Goal: Task Accomplishment & Management: Manage account settings

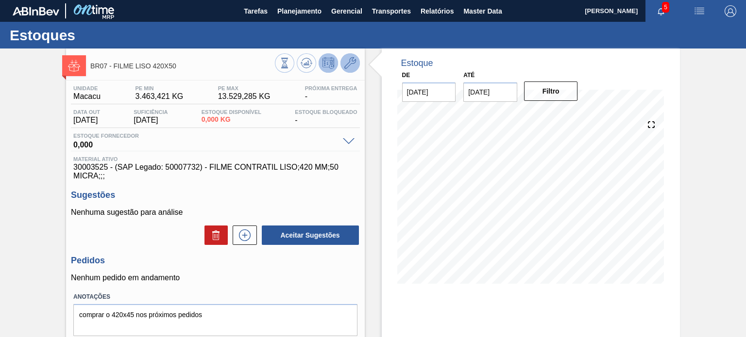
click at [350, 68] on icon at bounding box center [350, 63] width 12 height 12
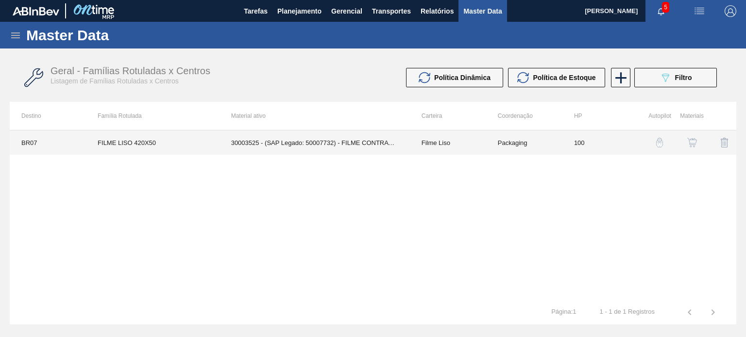
click at [434, 150] on td "Filme Liso" at bounding box center [448, 143] width 76 height 24
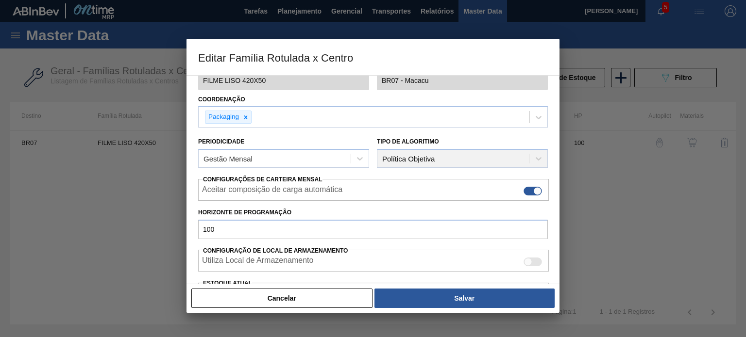
scroll to position [146, 0]
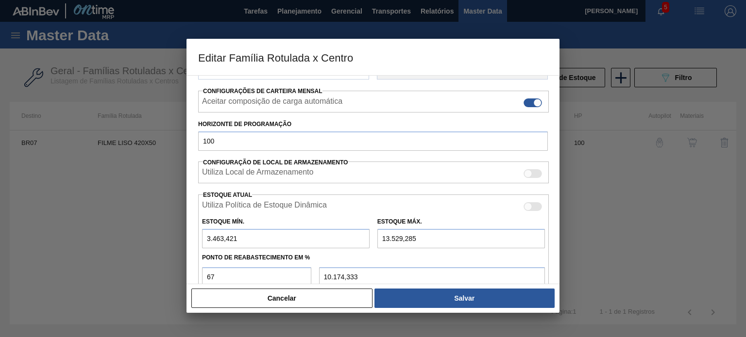
drag, startPoint x: 252, startPoint y: 240, endPoint x: 181, endPoint y: 247, distance: 71.2
click at [184, 248] on div "Editar Família Rotulada x Centro Carteira Filme Liso Família Filme Liso Família…" at bounding box center [373, 168] width 746 height 337
type input "0"
type input "9.064,621"
type input "0"
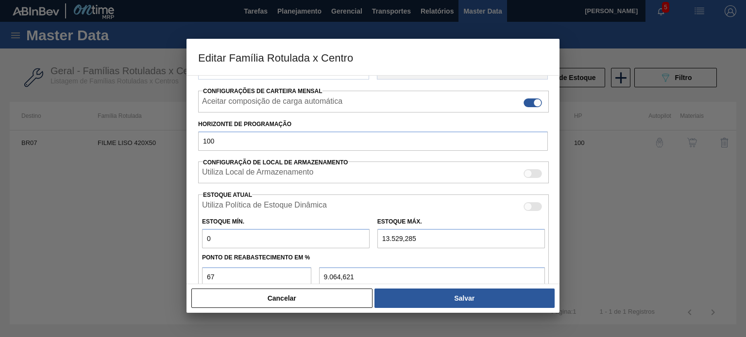
drag, startPoint x: 406, startPoint y: 236, endPoint x: 348, endPoint y: 243, distance: 58.7
click at [348, 243] on div "Estoque Mín. 0 Estoque Máx. 13.529,285" at bounding box center [373, 231] width 351 height 36
type input "0"
type input "0,000"
type input "0"
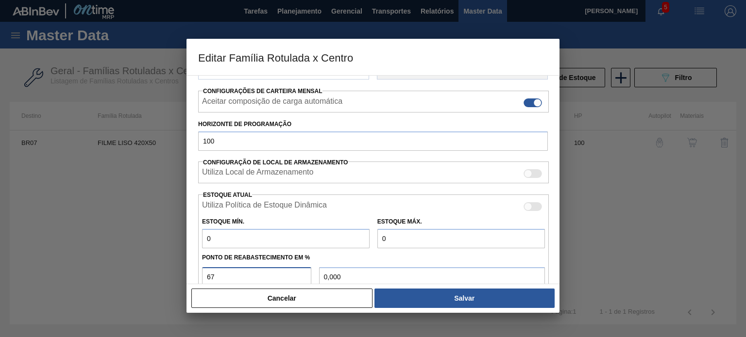
drag, startPoint x: 225, startPoint y: 277, endPoint x: 175, endPoint y: 273, distance: 50.1
click at [170, 270] on div "Editar Família Rotulada x Centro Carteira Filme Liso Família Filme Liso Família…" at bounding box center [373, 168] width 746 height 337
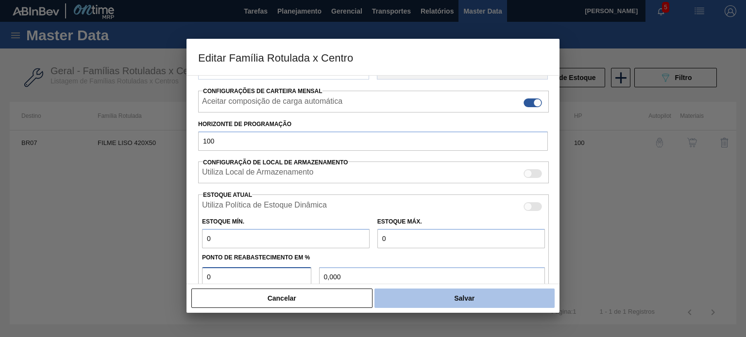
type input "0"
click at [466, 293] on button "Salvar" at bounding box center [464, 298] width 180 height 19
